Goal: Transaction & Acquisition: Purchase product/service

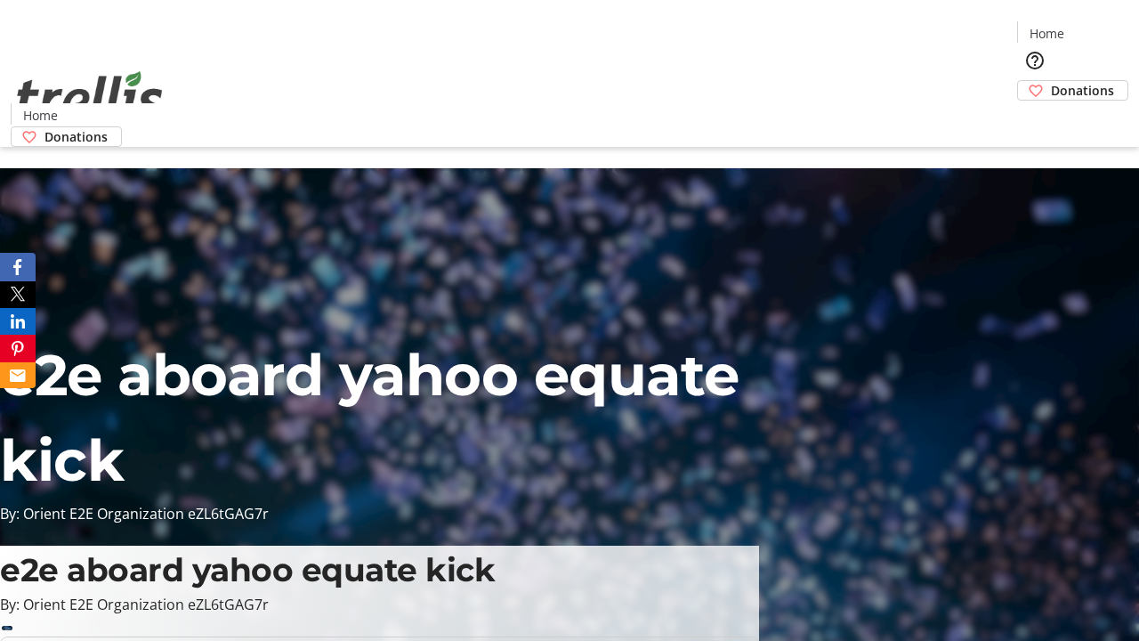
click at [1051, 81] on span "Donations" at bounding box center [1082, 90] width 63 height 19
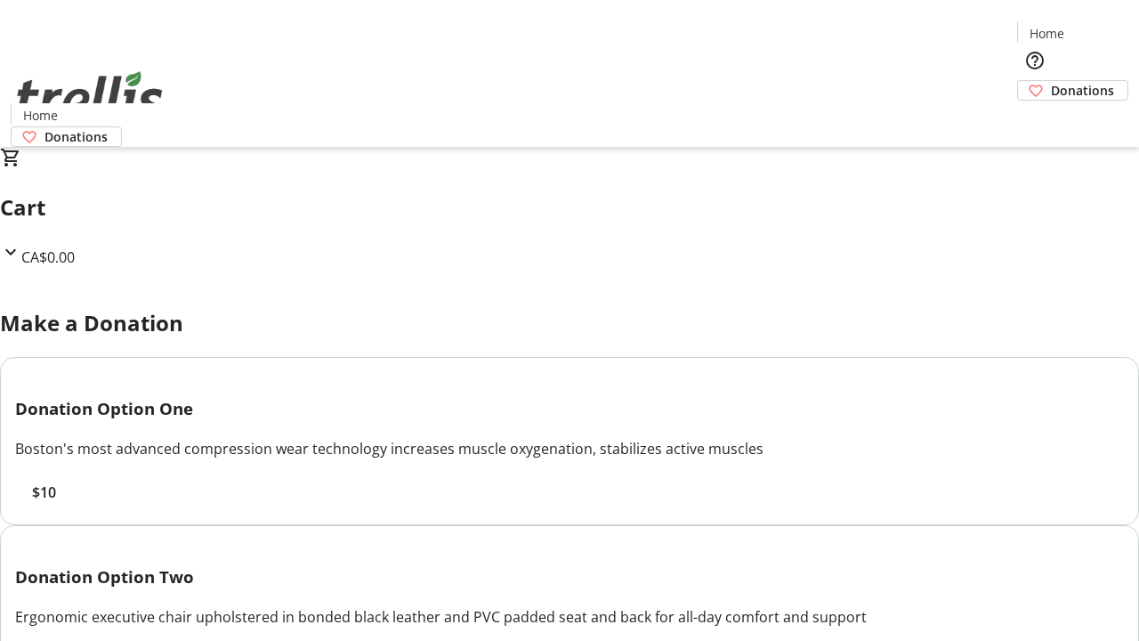
click at [56, 503] on span "$10" at bounding box center [44, 492] width 24 height 21
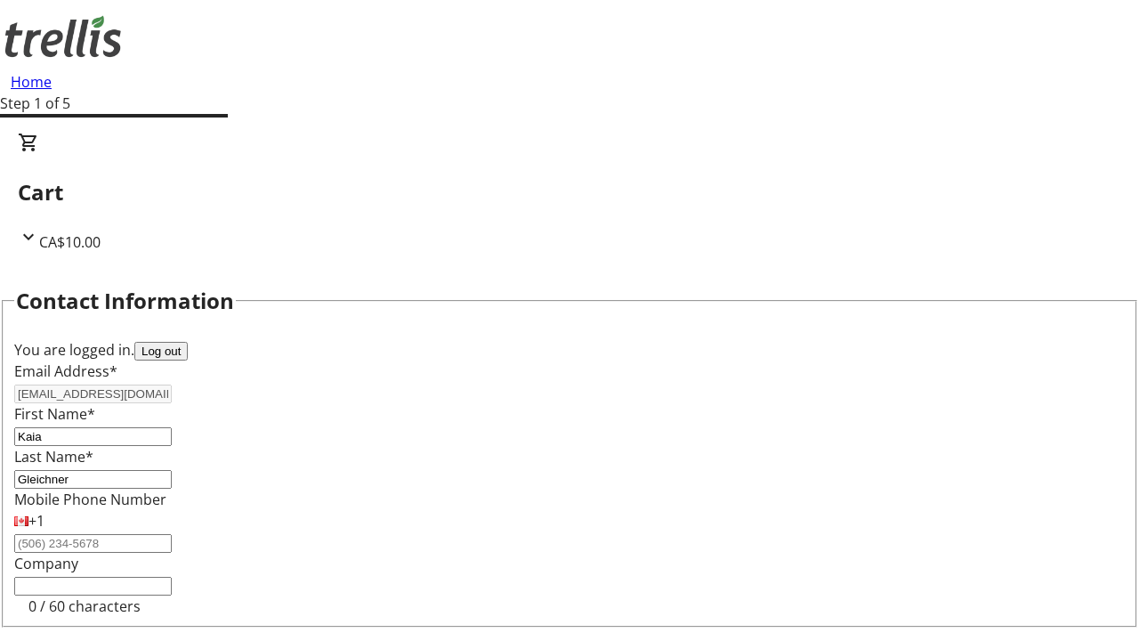
select select "CA"
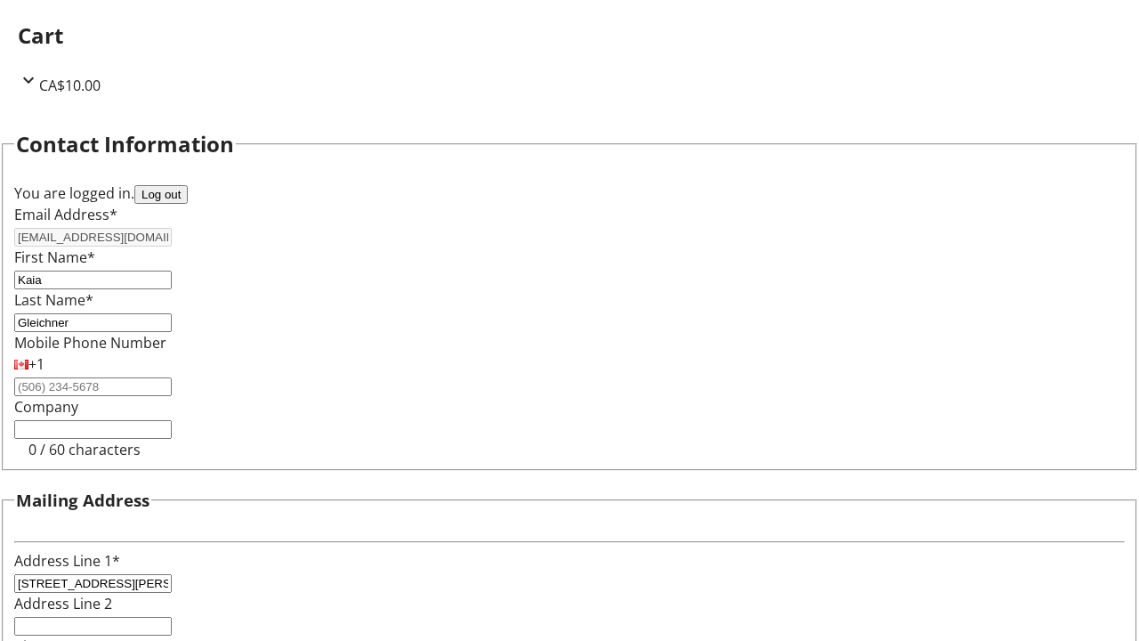
select select "BC"
type input "Kelowna"
type input "V1Y 0C2"
